Goal: Information Seeking & Learning: Find specific page/section

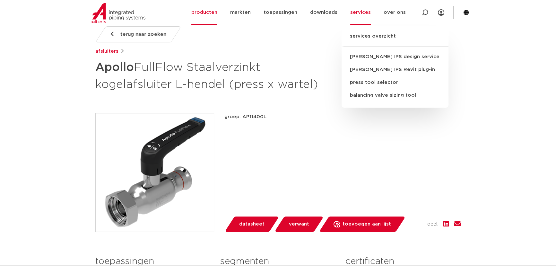
click at [263, 225] on span "datasheet" at bounding box center [251, 224] width 25 height 10
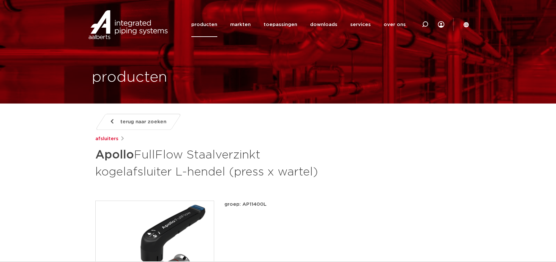
click at [208, 26] on link "producten" at bounding box center [204, 24] width 26 height 25
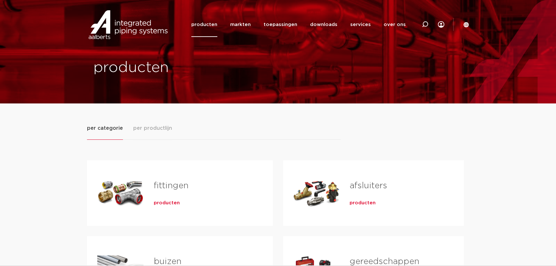
click at [171, 185] on link "fittingen" at bounding box center [171, 185] width 35 height 8
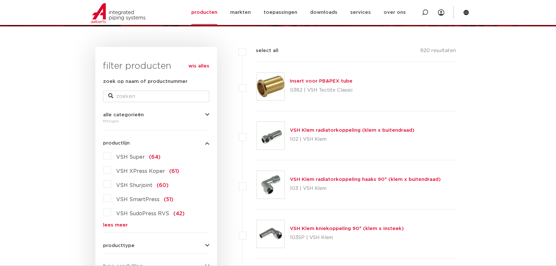
scroll to position [87, 0]
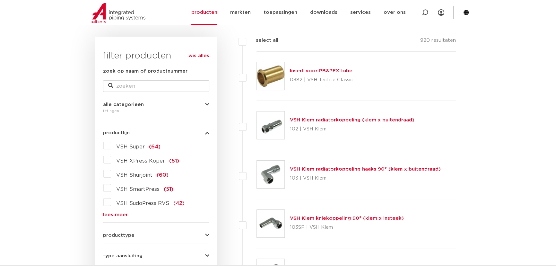
click at [118, 217] on form "zoek op naam of productnummer alle categorieën fittingen fittingen afsluiters b…" at bounding box center [156, 216] width 106 height 299
click at [120, 215] on link "lees meer" at bounding box center [156, 214] width 106 height 5
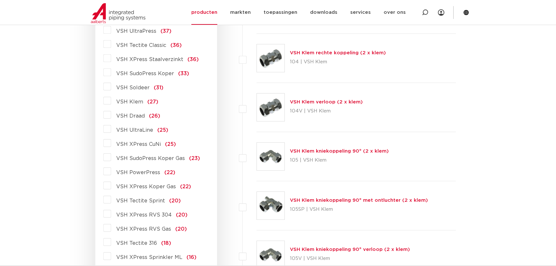
scroll to position [292, 0]
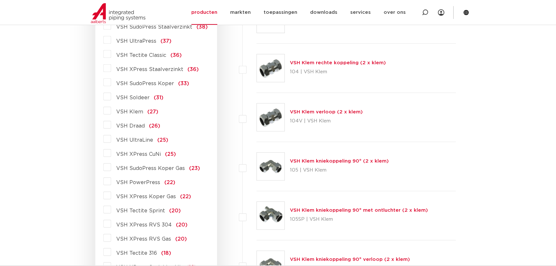
click at [157, 70] on span "VSH XPress Staalverzinkt" at bounding box center [149, 69] width 67 height 5
click at [0, 0] on input "VSH XPress Staalverzinkt (36)" at bounding box center [0, 0] width 0 height 0
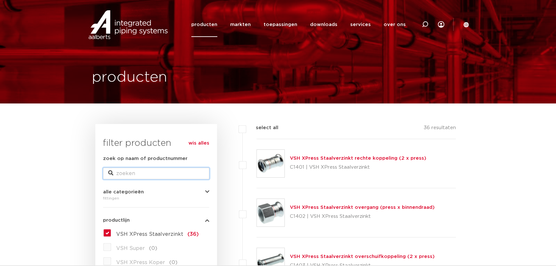
click at [124, 173] on input "zoek op naam of productnummer" at bounding box center [156, 174] width 106 height 12
type input "insteek"
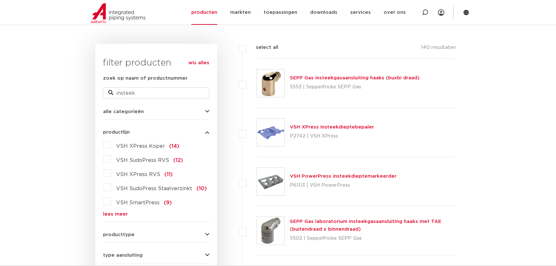
click at [111, 187] on label "VSH SudoPress Staalverzinkt (10)" at bounding box center [159, 187] width 96 height 10
click at [0, 0] on input "VSH SudoPress Staalverzinkt (10)" at bounding box center [0, 0] width 0 height 0
click at [111, 188] on label "VSH SudoPress Staalverzinkt (10)" at bounding box center [159, 187] width 96 height 10
click at [0, 0] on input "VSH SudoPress Staalverzinkt (10)" at bounding box center [0, 0] width 0 height 0
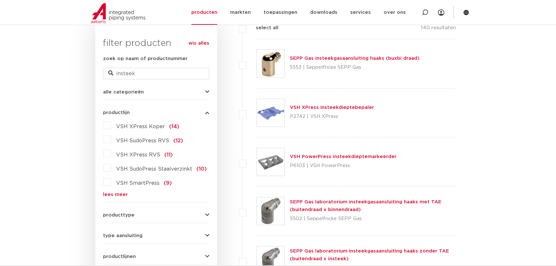
scroll to position [175, 0]
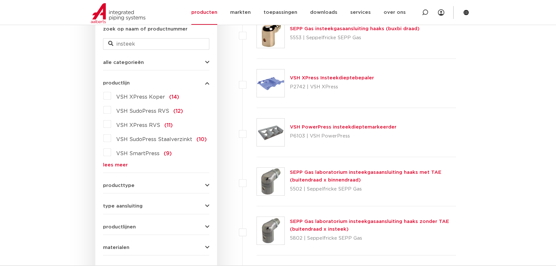
scroll to position [204, 0]
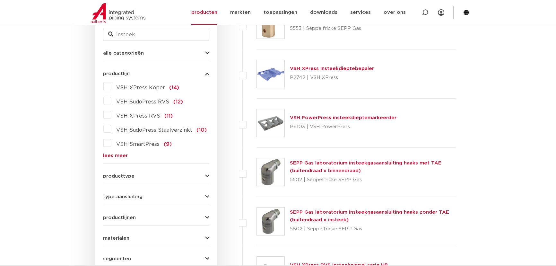
click at [124, 153] on link "lees meer" at bounding box center [156, 155] width 106 height 5
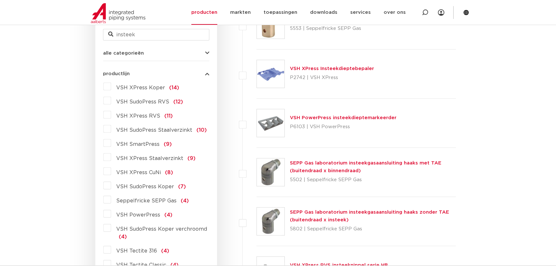
scroll to position [0, 0]
click at [111, 159] on label "VSH XPress Staalverzinkt (9)" at bounding box center [153, 157] width 84 height 10
click at [0, 0] on input "VSH XPress Staalverzinkt (9)" at bounding box center [0, 0] width 0 height 0
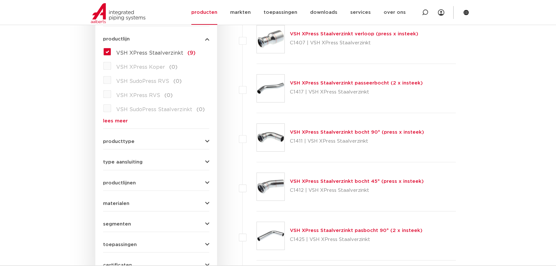
scroll to position [146, 0]
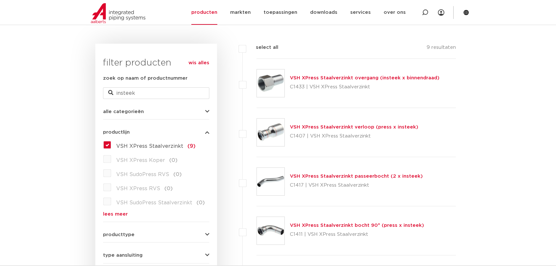
click at [370, 76] on link "VSH XPress Staalverzinkt overgang (insteek x binnendraad)" at bounding box center [365, 77] width 150 height 5
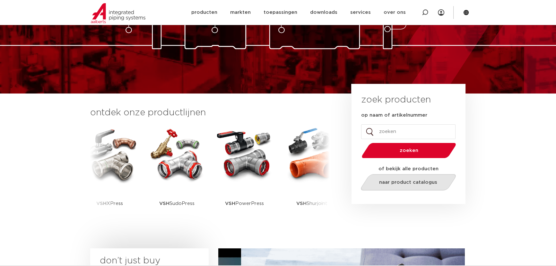
scroll to position [87, 0]
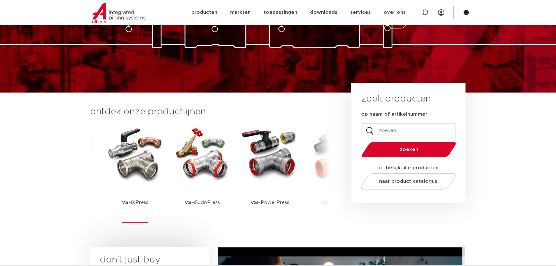
click at [134, 198] on p "VSH XPress" at bounding box center [135, 202] width 27 height 40
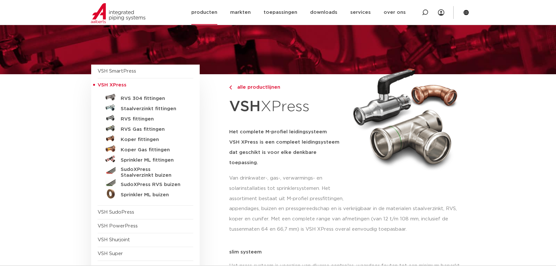
click at [217, 16] on link "producten" at bounding box center [204, 12] width 26 height 25
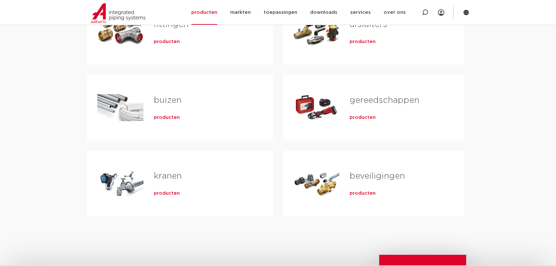
scroll to position [58, 0]
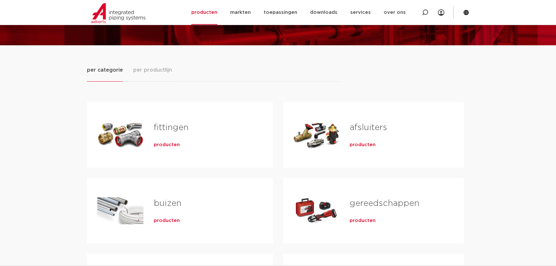
click at [171, 142] on span "producten" at bounding box center [167, 145] width 26 height 6
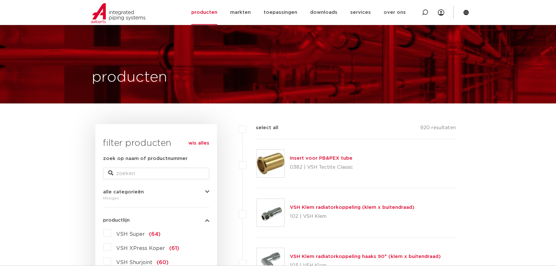
scroll to position [145, 0]
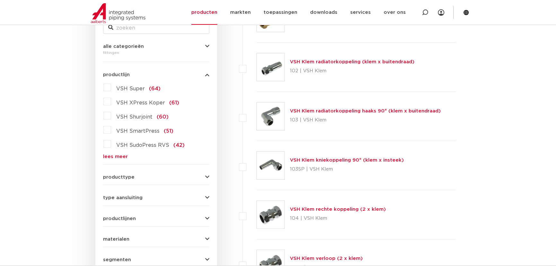
click at [116, 158] on link "lees meer" at bounding box center [156, 156] width 106 height 5
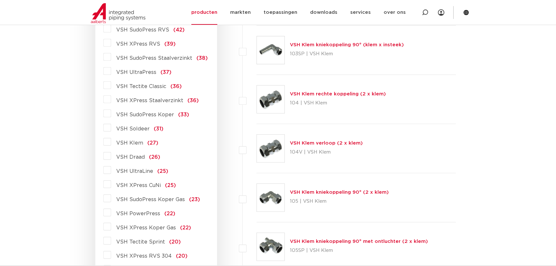
scroll to position [262, 0]
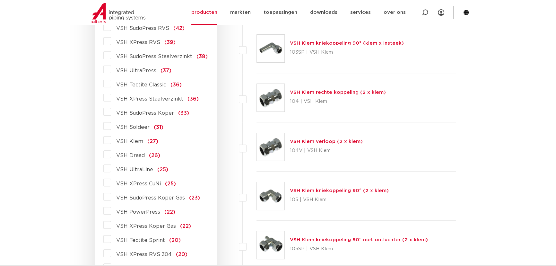
click at [112, 152] on label "VSH Draad (26)" at bounding box center [135, 154] width 49 height 10
click at [0, 0] on input "VSH Draad (26)" at bounding box center [0, 0] width 0 height 0
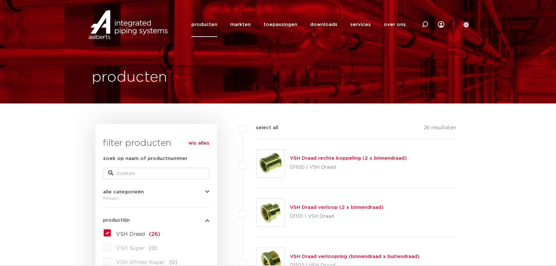
click at [106, 228] on div "VSH Draad (26) VSH Super (0) VSH XPress Koper (0) VSH Shurjoint (0) VSH SmartPr…" at bounding box center [156, 266] width 106 height 77
click at [111, 231] on label "VSH Draad (26)" at bounding box center [135, 233] width 49 height 10
click at [0, 0] on input "VSH Draad (26)" at bounding box center [0, 0] width 0 height 0
click at [126, 174] on input "zoek op naam of productnummer" at bounding box center [156, 174] width 106 height 12
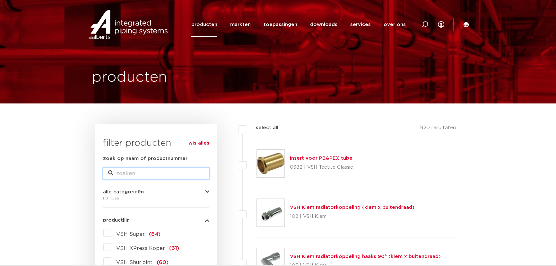
drag, startPoint x: 0, startPoint y: 0, endPoint x: 126, endPoint y: 175, distance: 215.2
click at [126, 175] on input "zoek op naam of productnummer" at bounding box center [156, 174] width 106 height 12
type input "wartel"
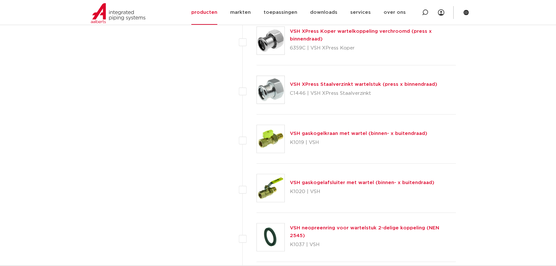
scroll to position [1167, 0]
